Goal: Task Accomplishment & Management: Use online tool/utility

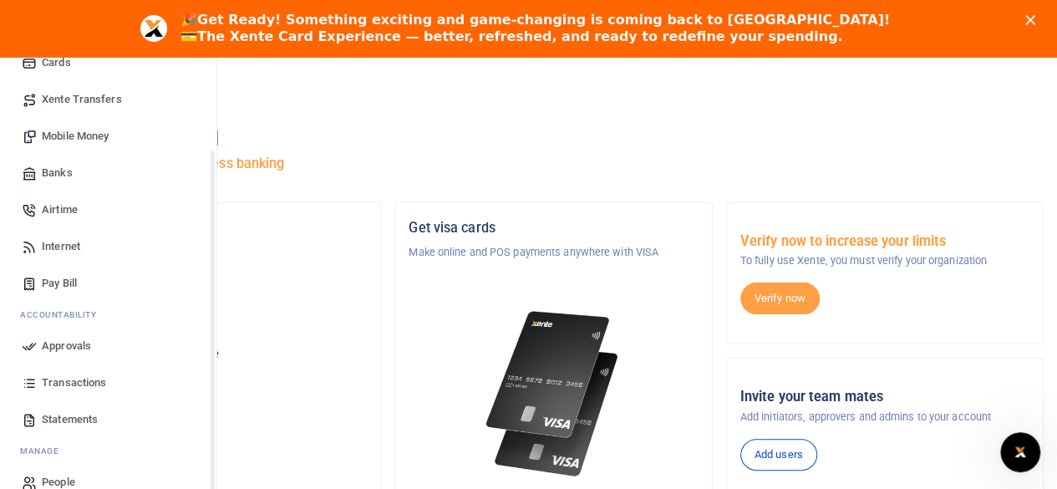
scroll to position [126, 0]
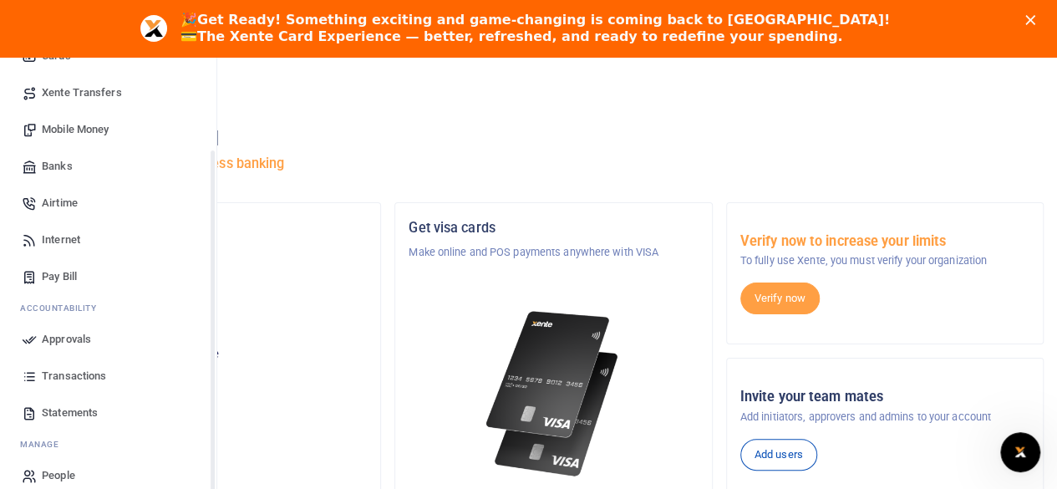
click at [65, 410] on span "Statements" at bounding box center [70, 412] width 56 height 17
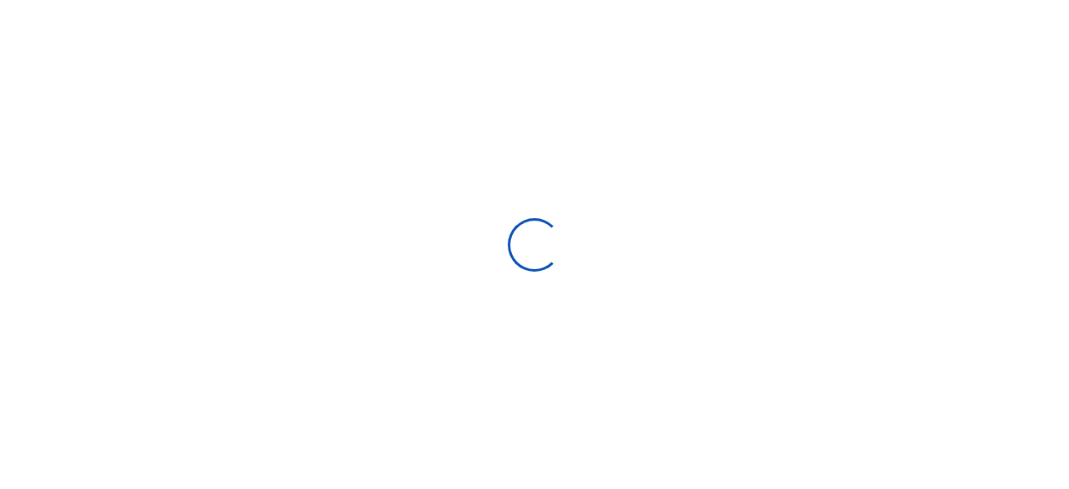
select select "ALL"
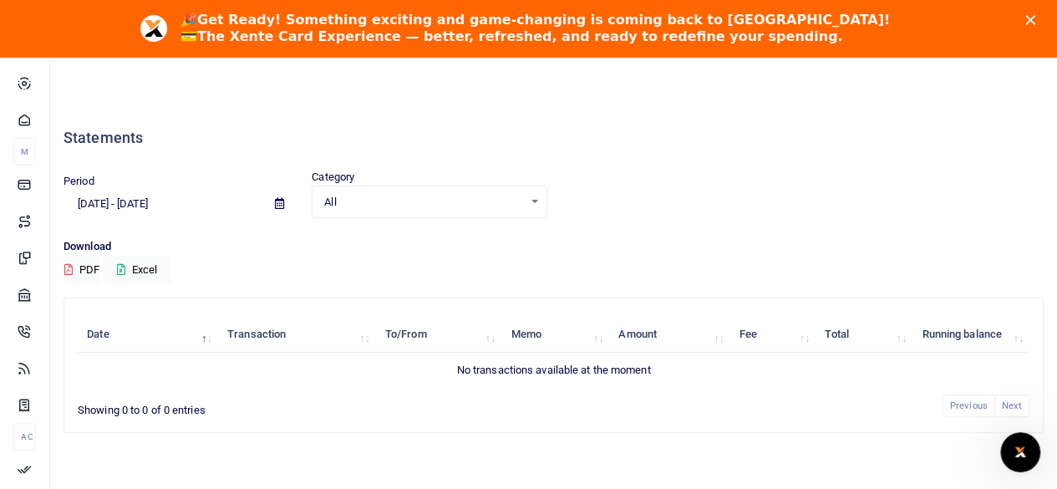
click at [277, 203] on icon at bounding box center [279, 203] width 9 height 11
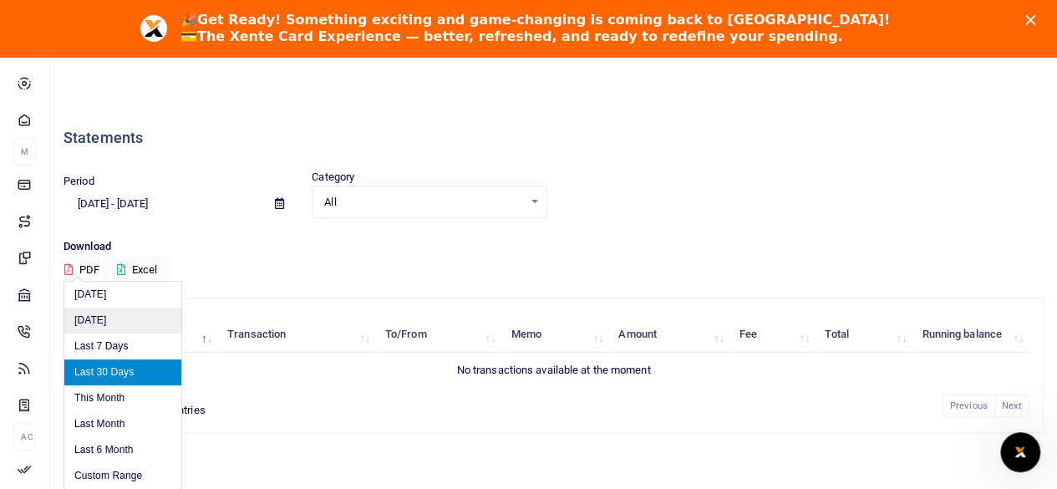
scroll to position [57, 0]
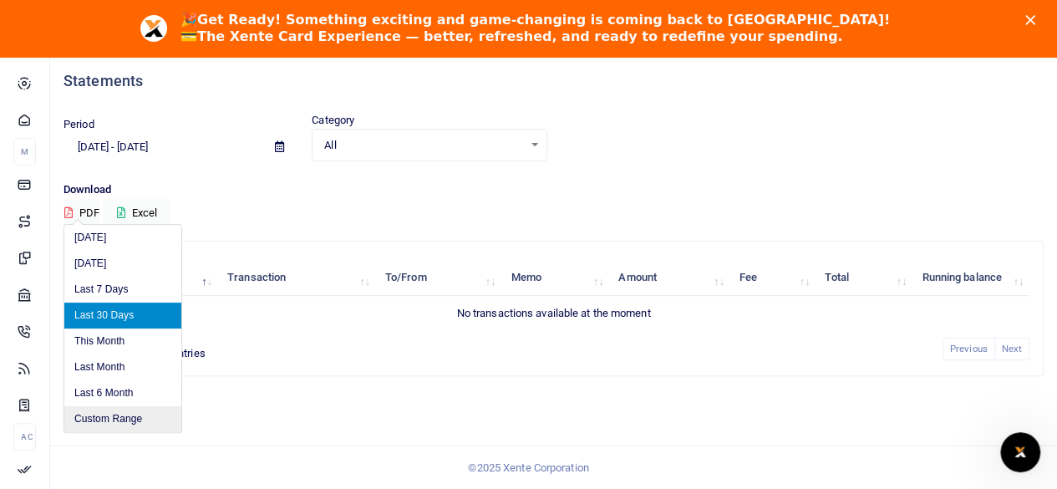
click at [90, 414] on li "Custom Range" at bounding box center [122, 419] width 117 height 26
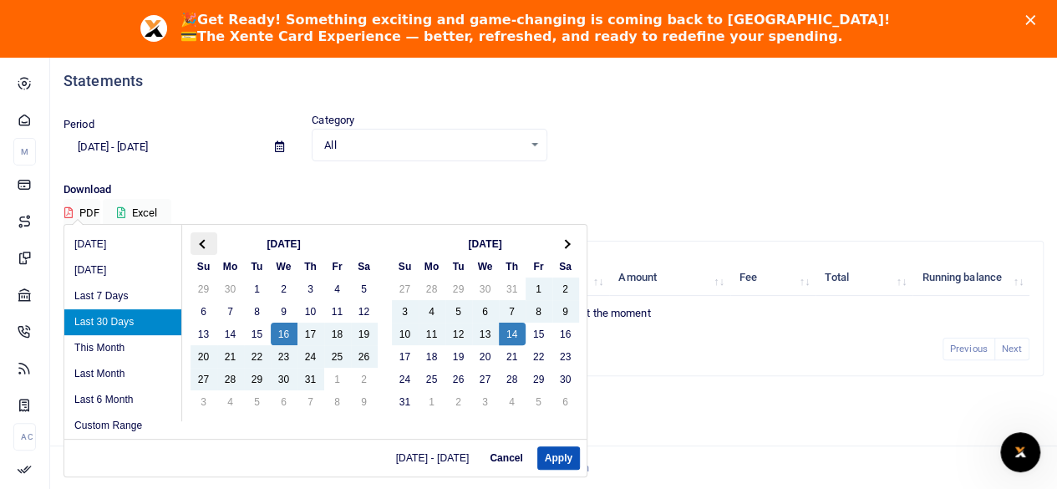
click at [195, 249] on th at bounding box center [203, 243] width 27 height 23
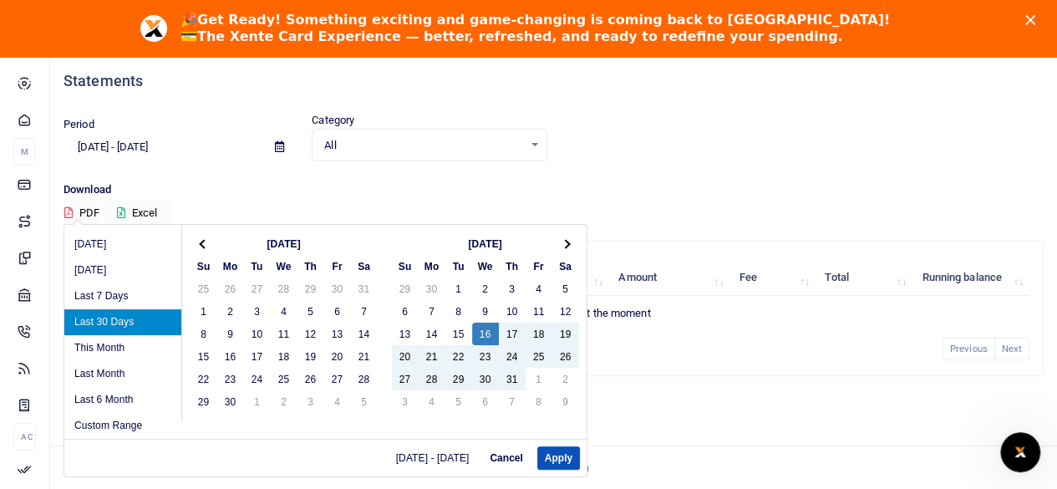
click at [195, 249] on th at bounding box center [203, 243] width 27 height 23
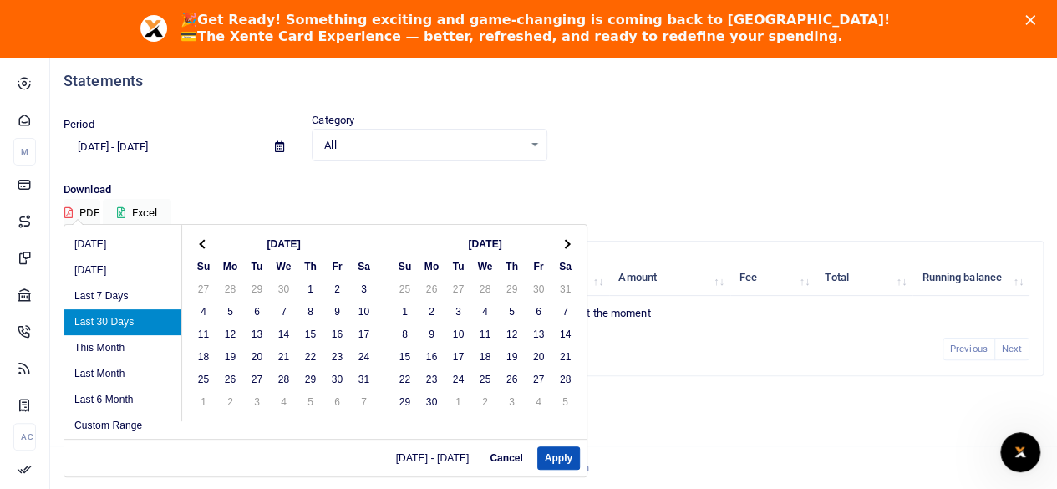
click at [195, 249] on th at bounding box center [203, 243] width 27 height 23
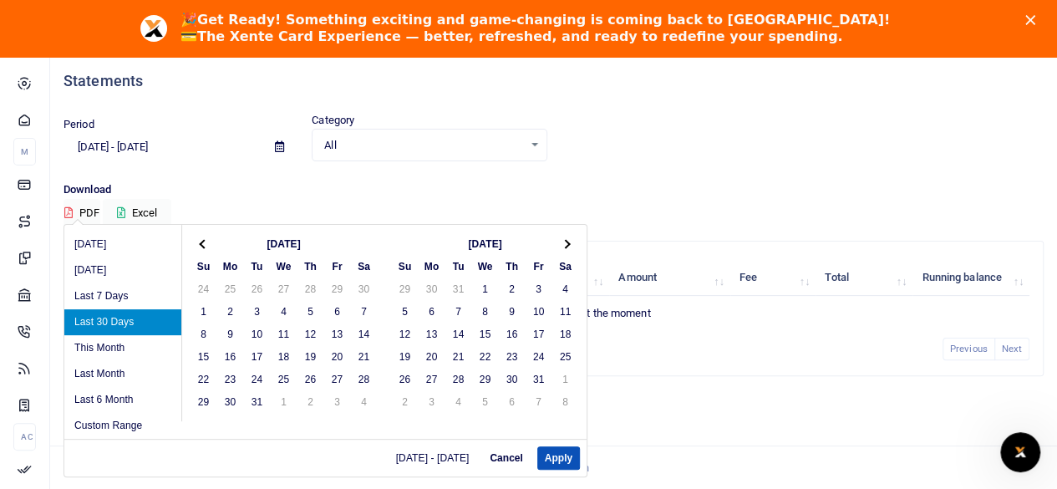
click at [195, 249] on th at bounding box center [203, 243] width 27 height 23
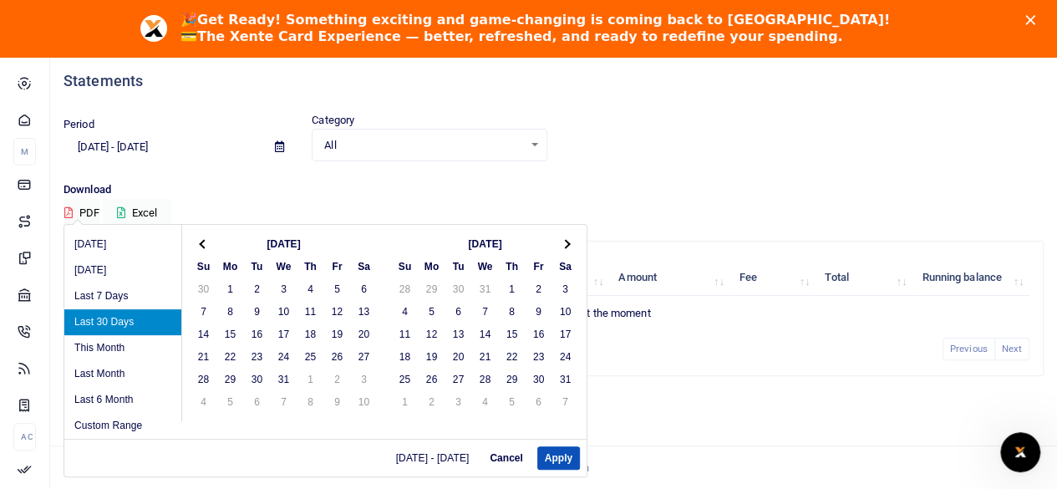
click at [195, 249] on th at bounding box center [203, 243] width 27 height 23
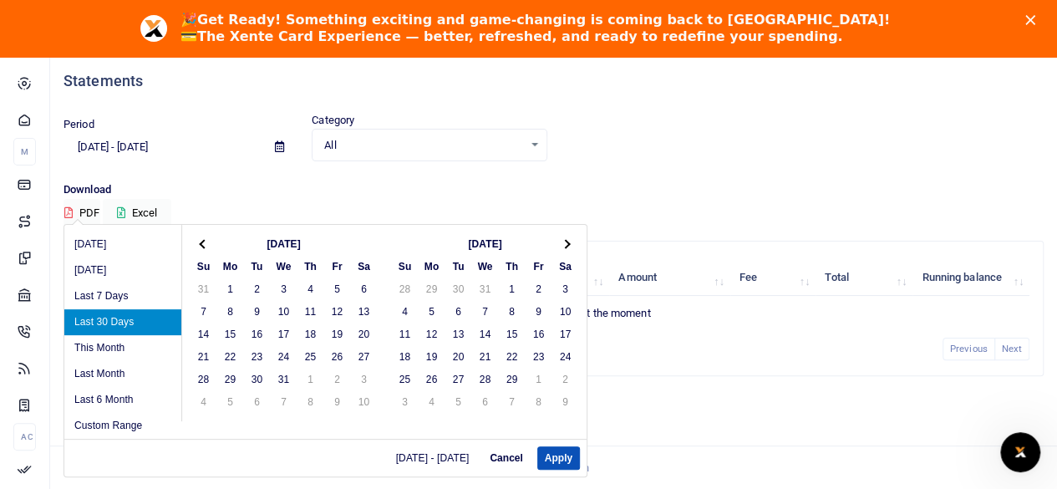
click at [195, 249] on th at bounding box center [203, 243] width 27 height 23
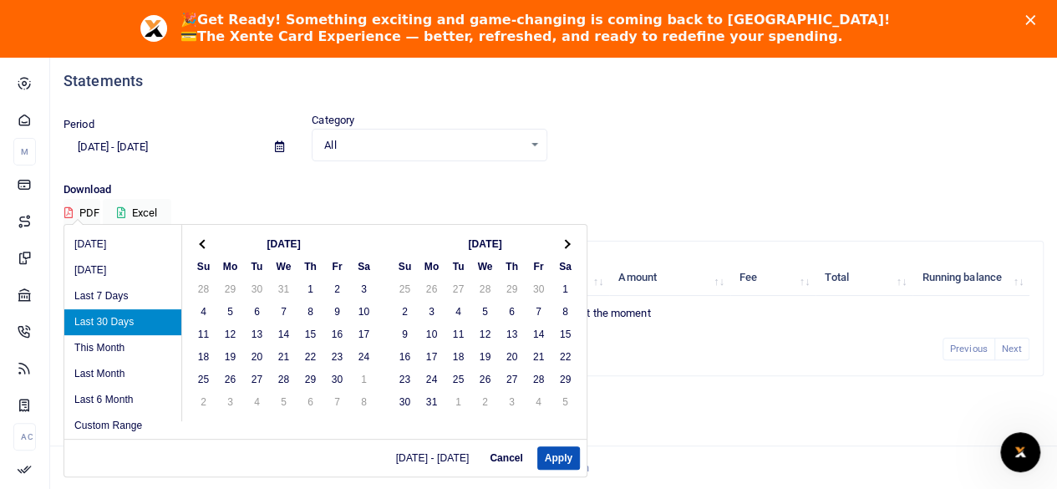
click at [195, 249] on th at bounding box center [203, 243] width 27 height 23
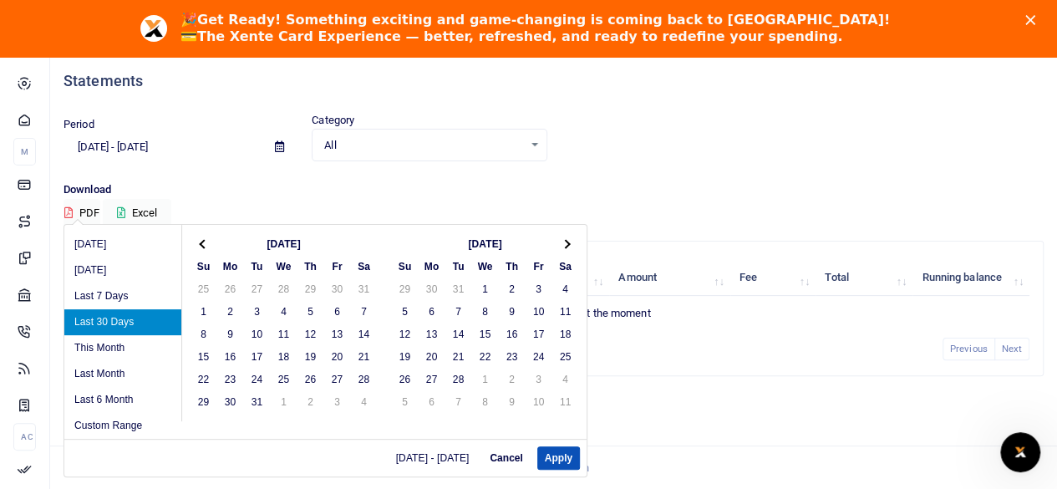
click at [195, 249] on th at bounding box center [203, 243] width 27 height 23
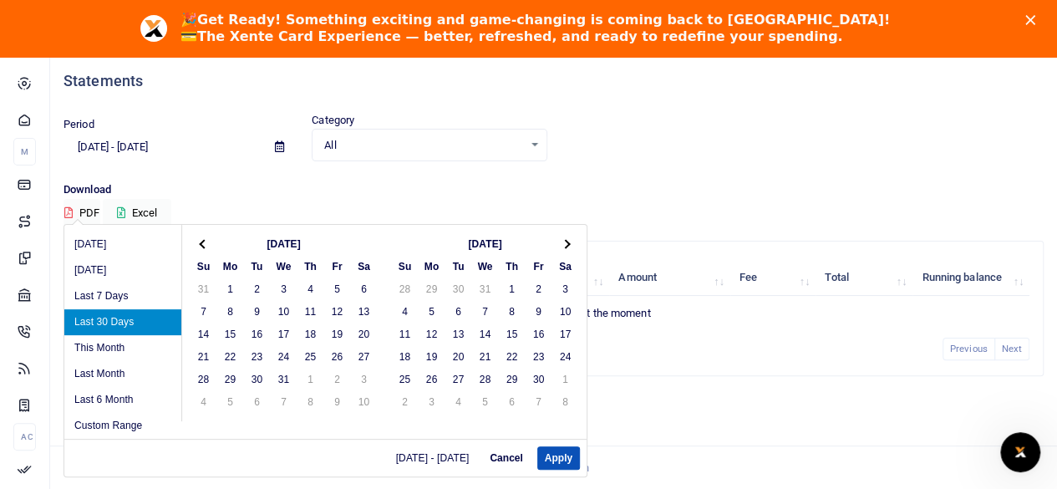
click at [195, 249] on th at bounding box center [203, 243] width 27 height 23
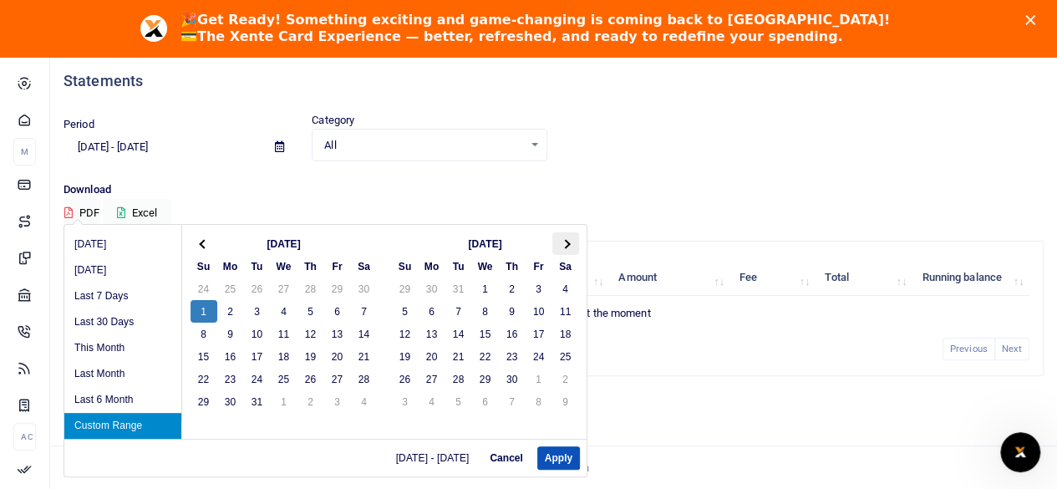
click at [568, 246] on th at bounding box center [565, 243] width 27 height 23
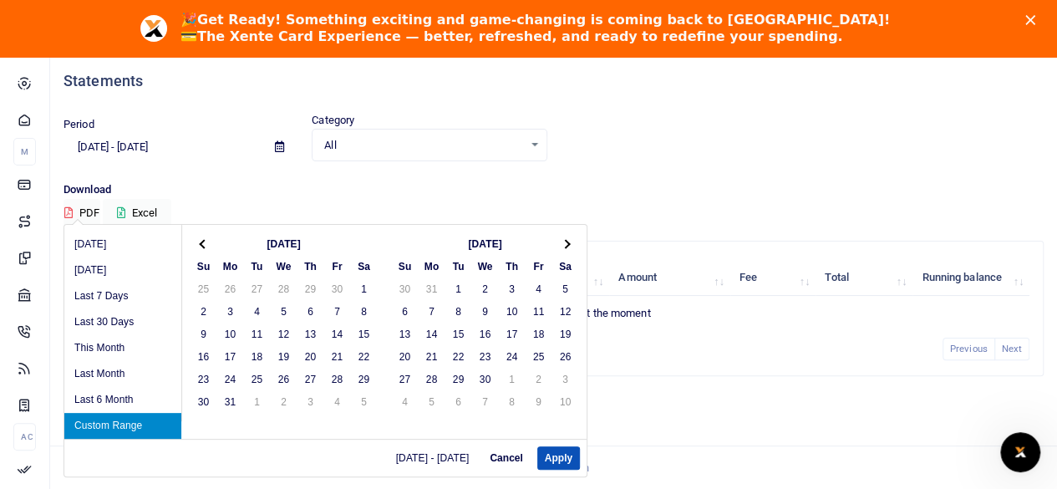
click at [568, 246] on th at bounding box center [565, 243] width 27 height 23
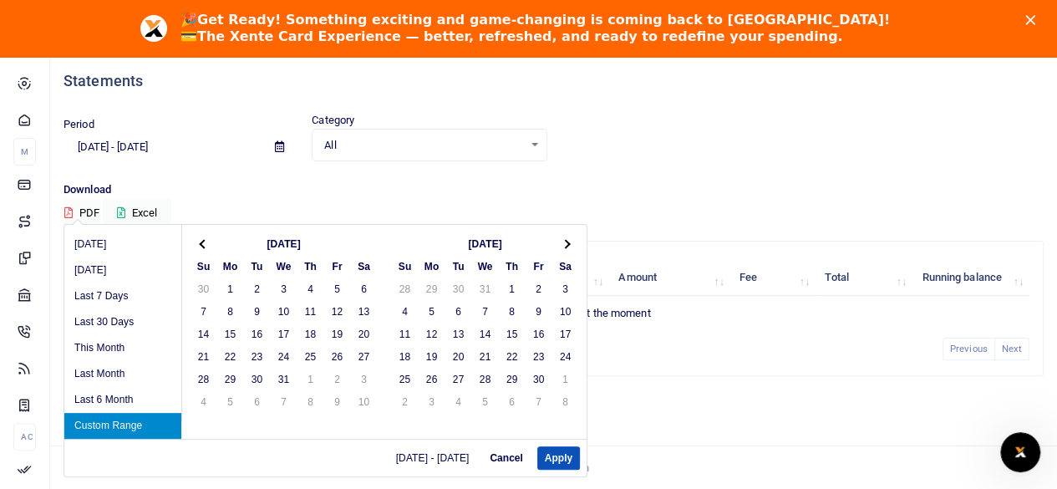
click at [568, 246] on th at bounding box center [565, 243] width 27 height 23
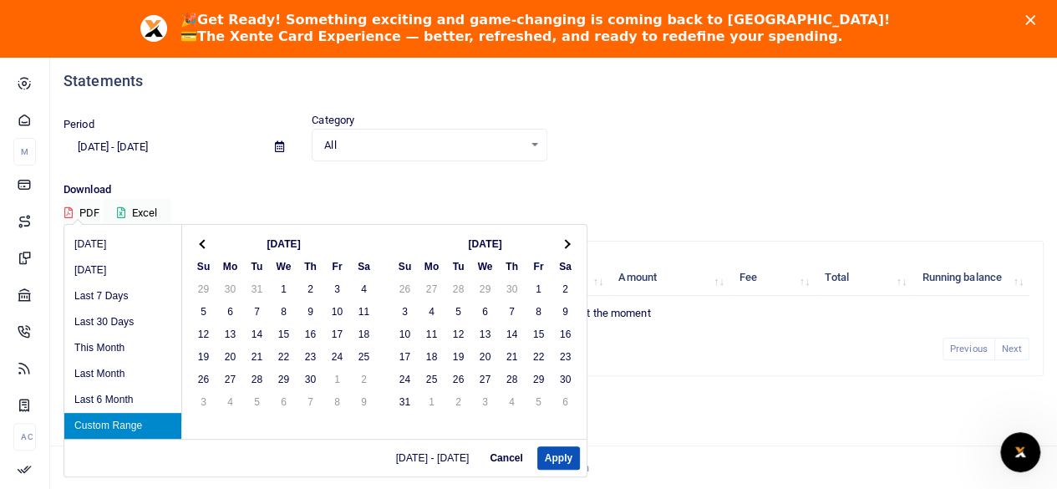
click at [568, 246] on th at bounding box center [565, 243] width 27 height 23
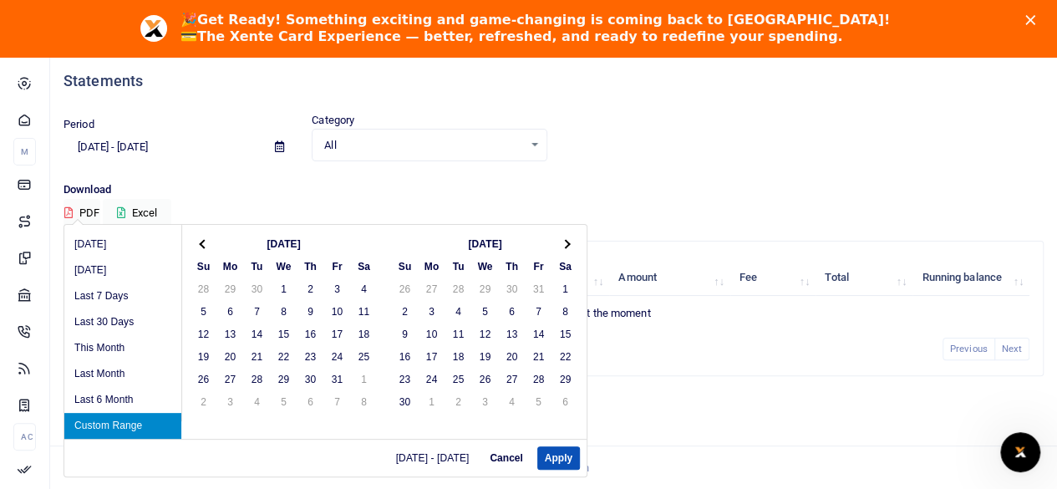
click at [568, 246] on th at bounding box center [565, 243] width 27 height 23
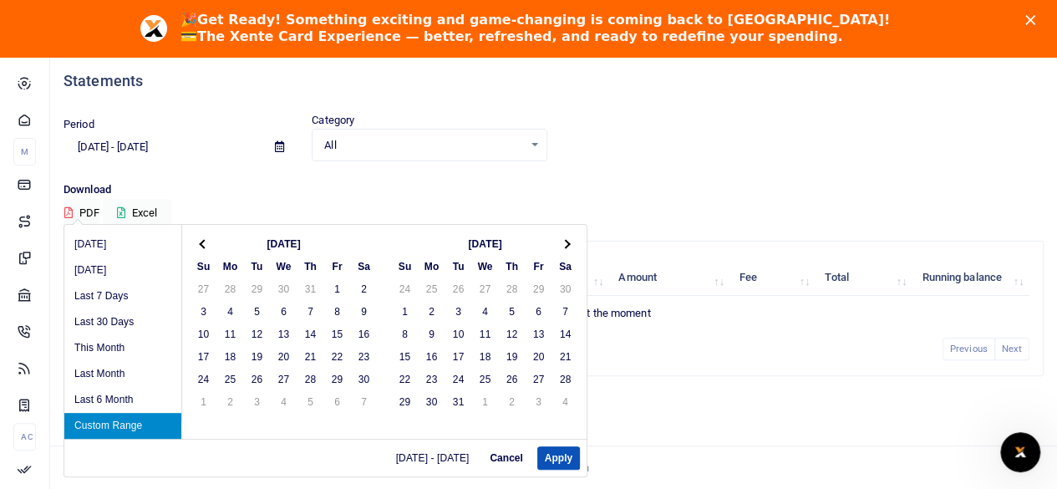
click at [568, 246] on th at bounding box center [565, 243] width 27 height 23
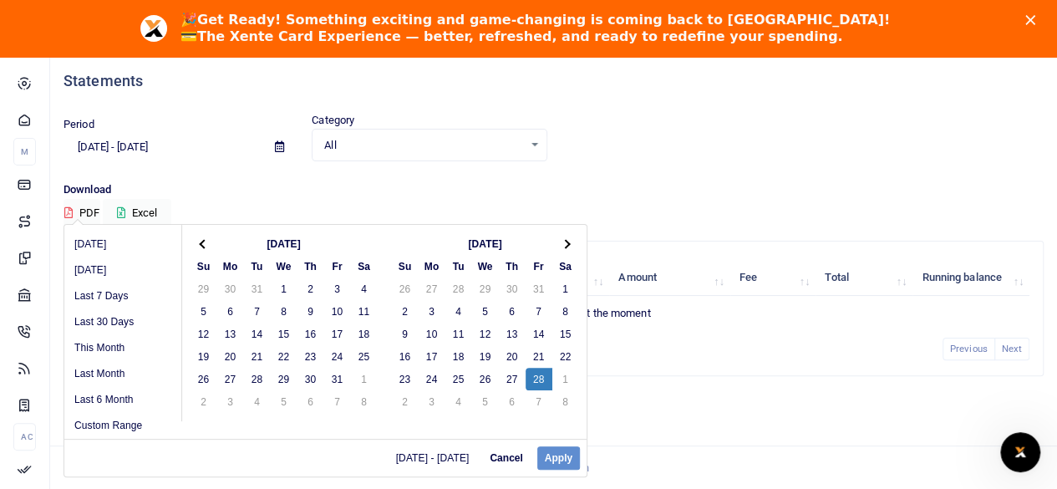
click at [548, 460] on div "05/01/2022 - 05/01/2022 Cancel Apply" at bounding box center [325, 457] width 522 height 38
click at [196, 245] on th at bounding box center [203, 243] width 27 height 23
click at [134, 140] on input "07/16/2025 - 08/14/2025" at bounding box center [162, 147] width 198 height 28
click at [99, 145] on input "07/16/2022 - 08/14/2025" at bounding box center [162, 147] width 198 height 28
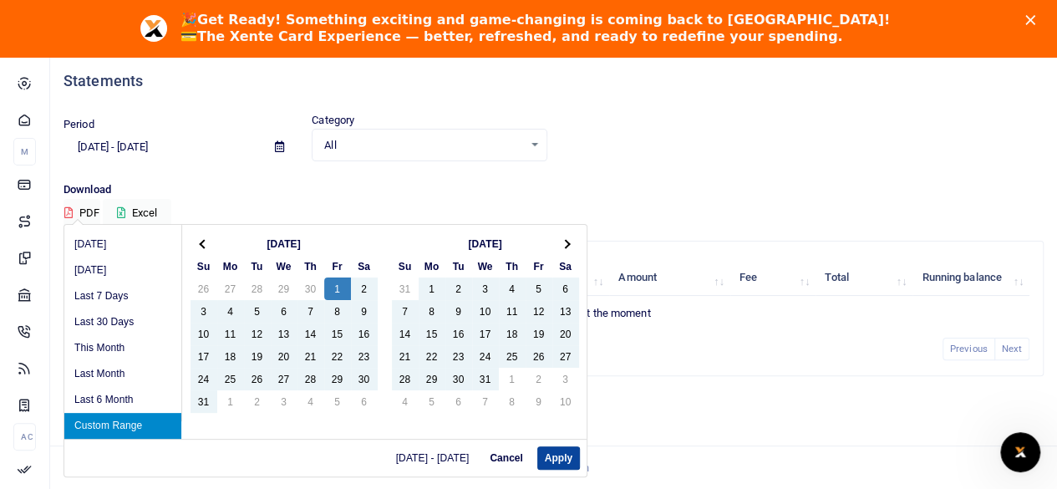
click at [560, 461] on button "Apply" at bounding box center [558, 457] width 43 height 23
type input "07/01/2022 - 08/14/2025"
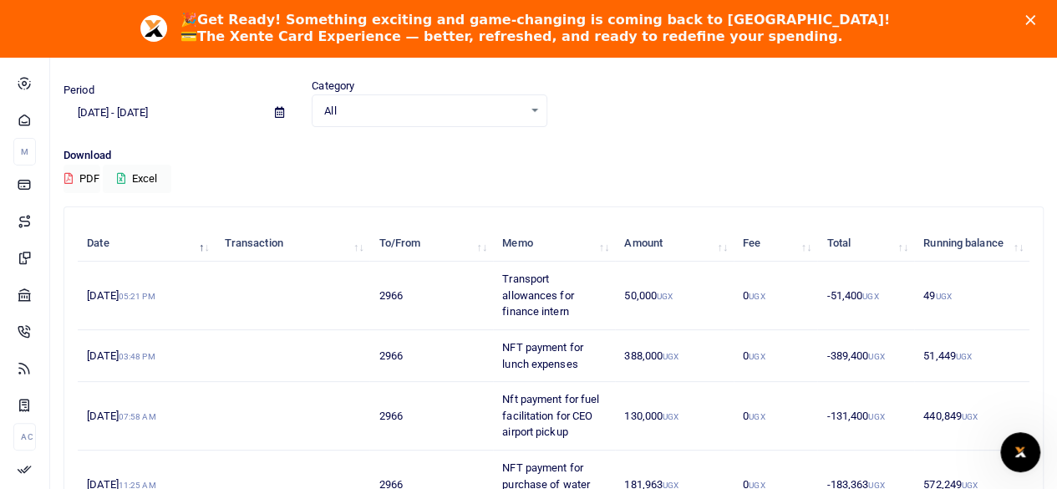
scroll to position [92, 0]
click at [132, 178] on button "Excel" at bounding box center [137, 178] width 68 height 28
click at [344, 178] on div "Download PDF exporting" at bounding box center [553, 169] width 980 height 46
click at [85, 180] on button "PDF" at bounding box center [81, 178] width 37 height 28
